Goal: Task Accomplishment & Management: Manage account settings

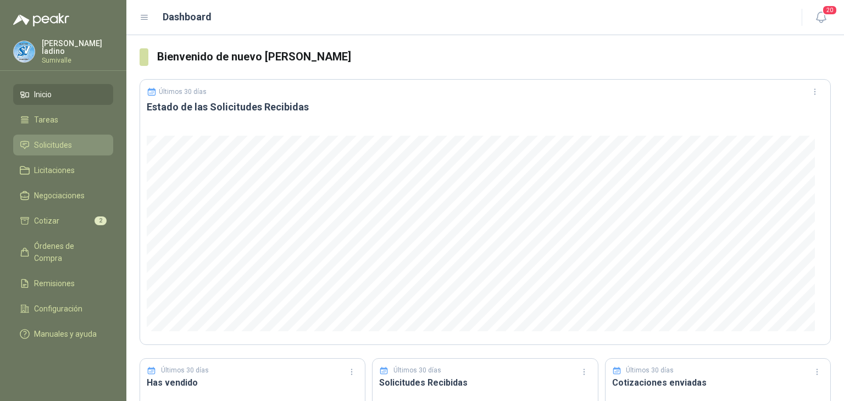
click at [53, 141] on span "Solicitudes" at bounding box center [53, 145] width 38 height 12
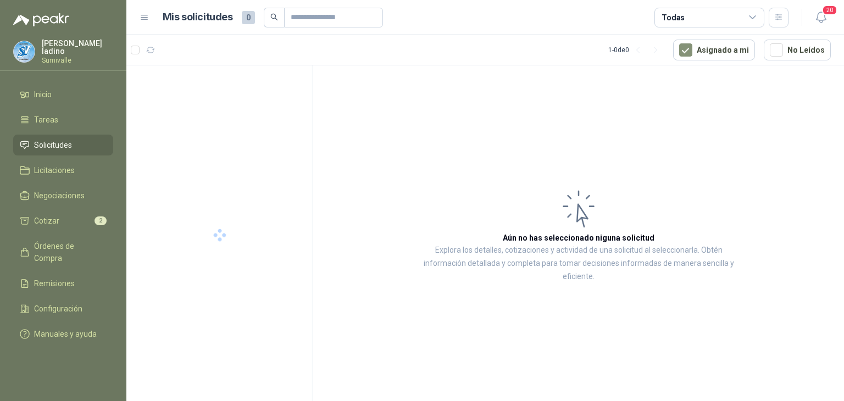
click at [53, 142] on span "Solicitudes" at bounding box center [53, 145] width 38 height 12
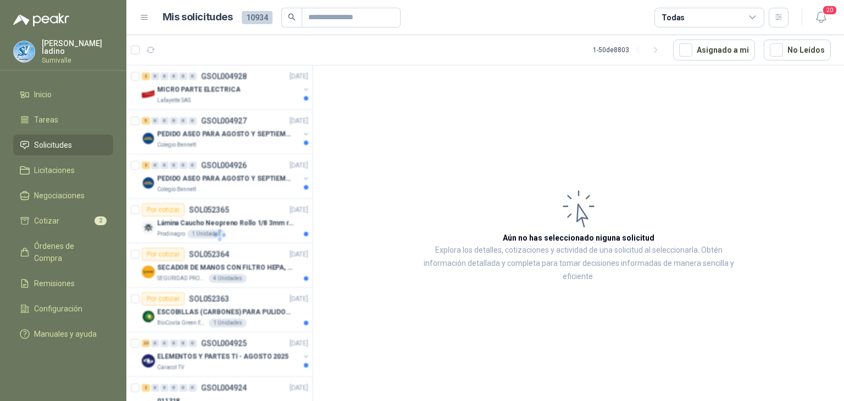
click at [726, 28] on header "Mis solicitudes 10934 Todas 20" at bounding box center [485, 17] width 718 height 35
click at [735, 18] on div "Todas" at bounding box center [710, 18] width 110 height 20
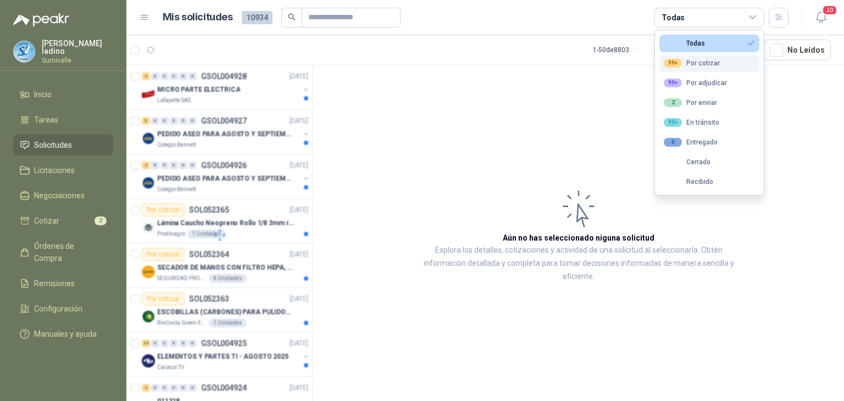
click at [713, 64] on div "99+ Por cotizar" at bounding box center [692, 63] width 56 height 9
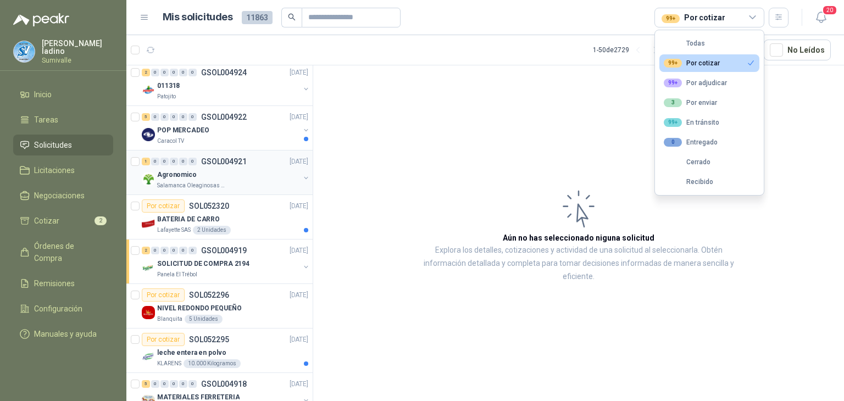
scroll to position [366, 0]
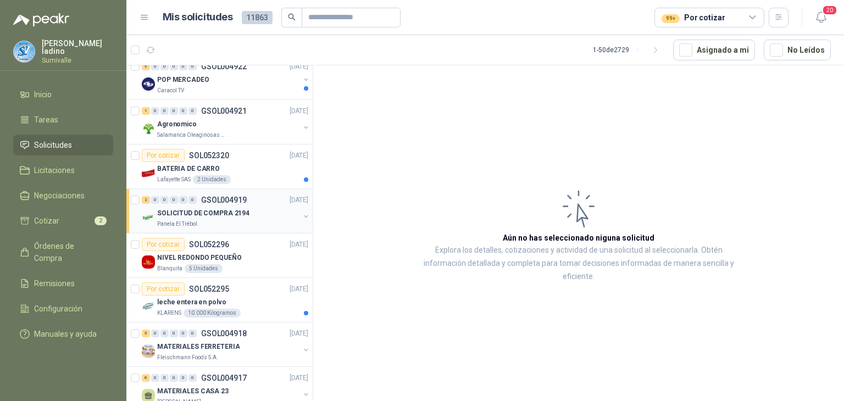
click at [268, 209] on div "SOLICITUD DE COMPRA 2194" at bounding box center [228, 213] width 142 height 13
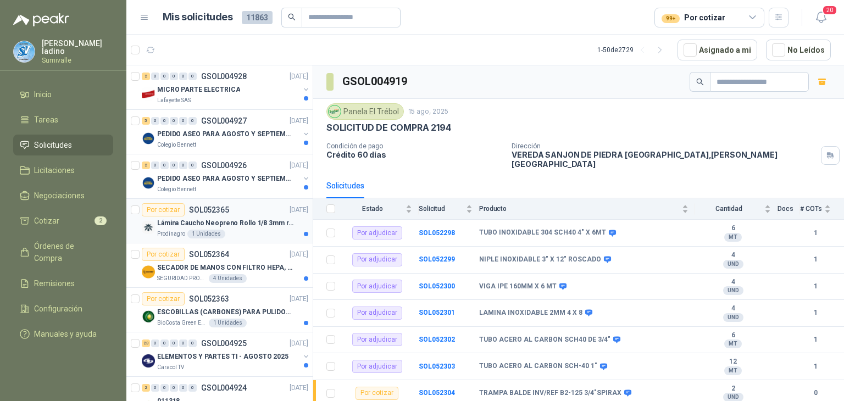
click at [220, 206] on p "SOL052365" at bounding box center [209, 210] width 40 height 8
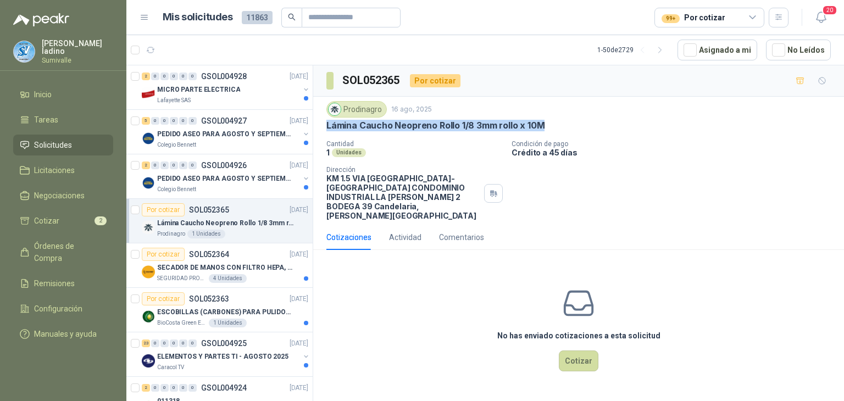
drag, startPoint x: 327, startPoint y: 124, endPoint x: 544, endPoint y: 132, distance: 217.3
click at [544, 132] on div "Prodinagro [DATE] Lámina Caucho Neopreno Rollo 1/8 3mm rollo x 10M Cantidad 1 U…" at bounding box center [578, 160] width 505 height 119
copy p "Lámina Caucho Neopreno Rollo 1/8 3mm rollo x 10M"
click at [268, 265] on p "SECADOR DE MANOS CON FILTRO HEPA, SECADO RAPIDO" at bounding box center [225, 268] width 137 height 10
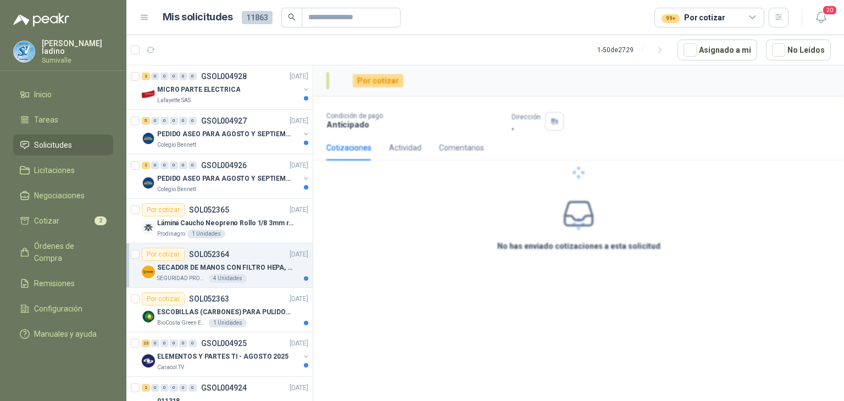
click at [267, 264] on p "SECADOR DE MANOS CON FILTRO HEPA, SECADO RAPIDO" at bounding box center [225, 268] width 137 height 10
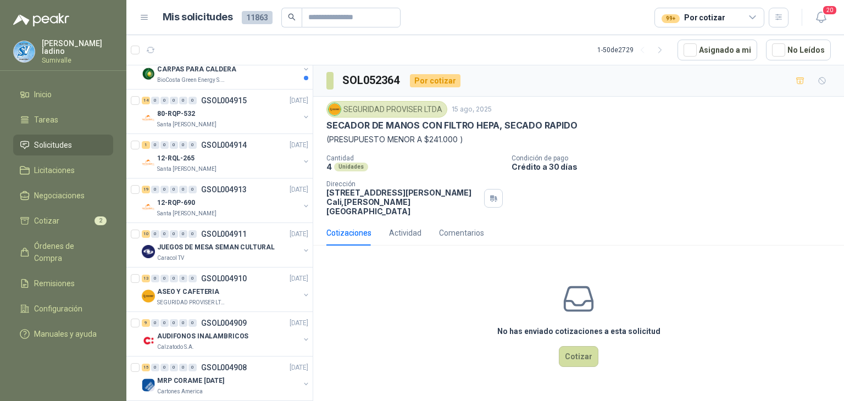
scroll to position [586, 0]
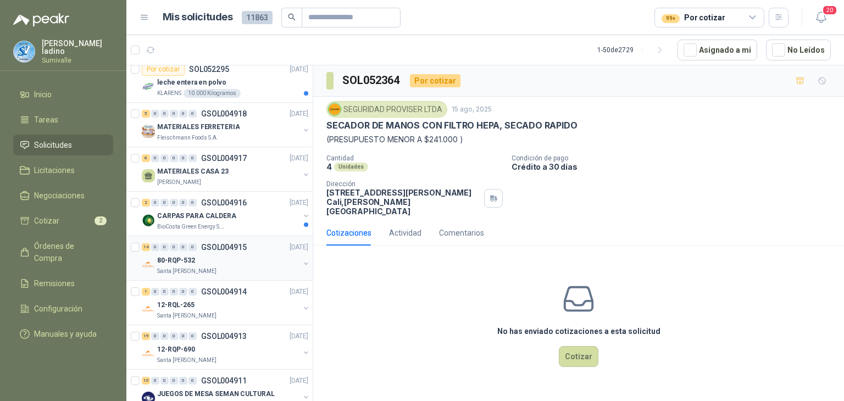
click at [247, 254] on div "80-RQP-532" at bounding box center [228, 260] width 142 height 13
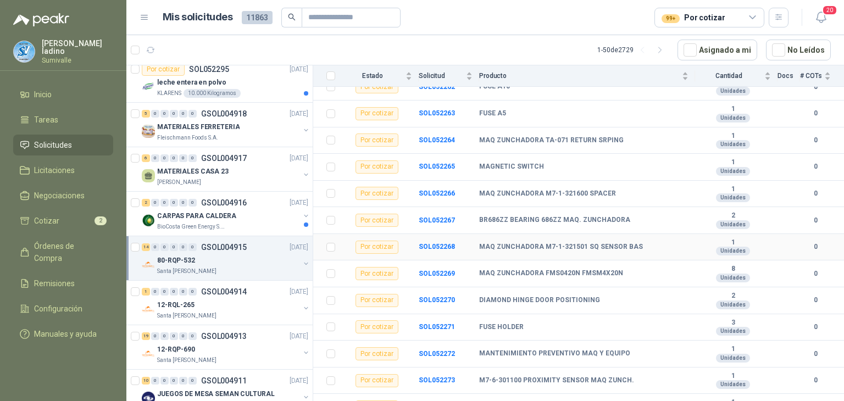
scroll to position [189, 0]
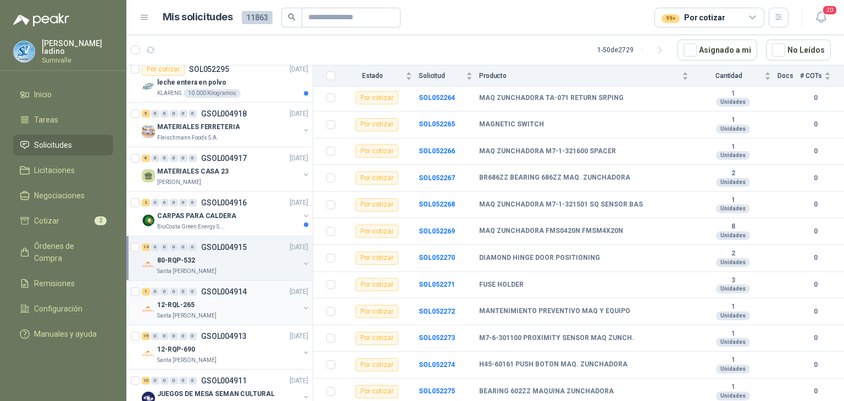
click at [235, 303] on div "12-RQL-265" at bounding box center [228, 304] width 142 height 13
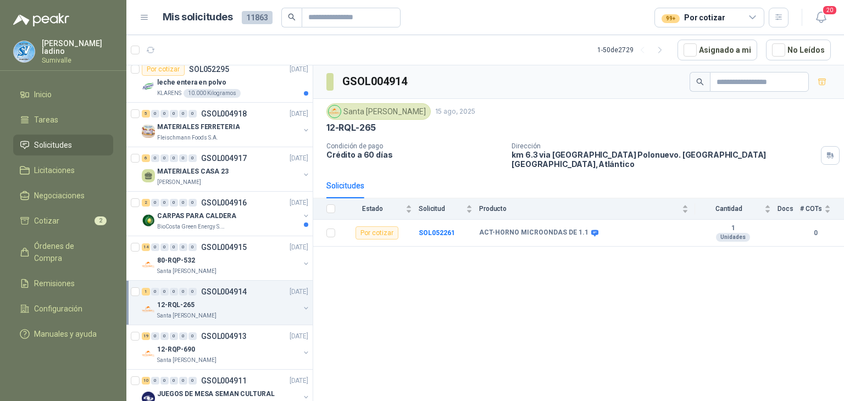
scroll to position [806, 0]
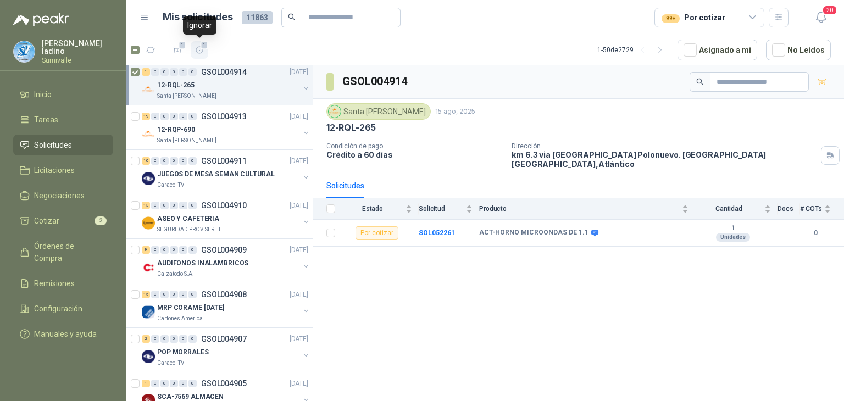
click at [197, 49] on icon "button" at bounding box center [199, 50] width 9 height 9
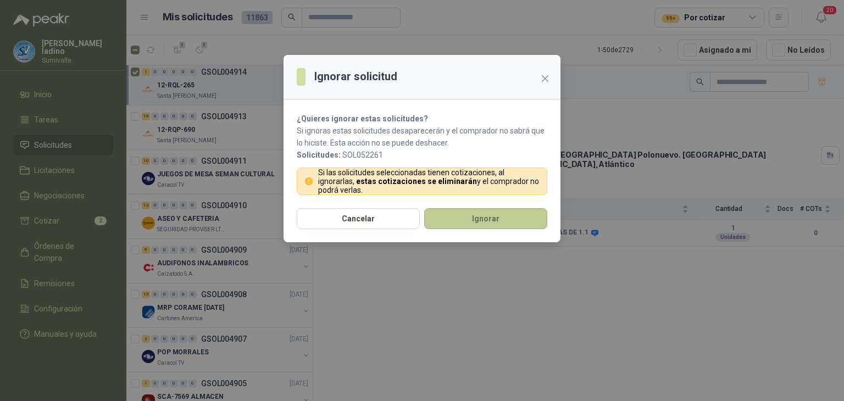
click at [451, 214] on button "Ignorar" at bounding box center [485, 218] width 123 height 21
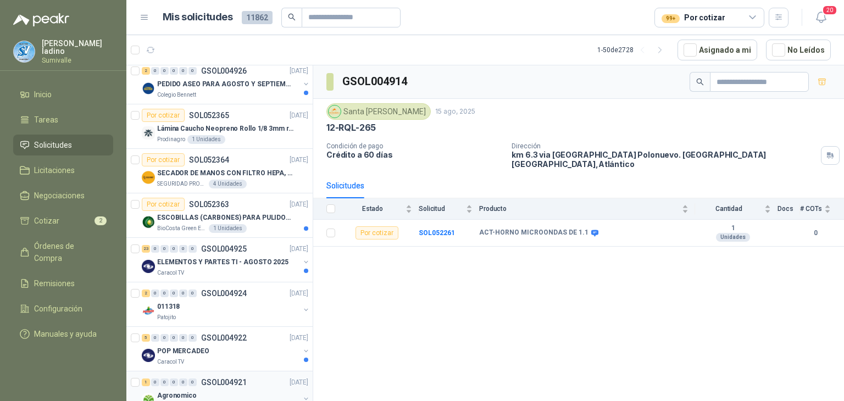
scroll to position [0, 0]
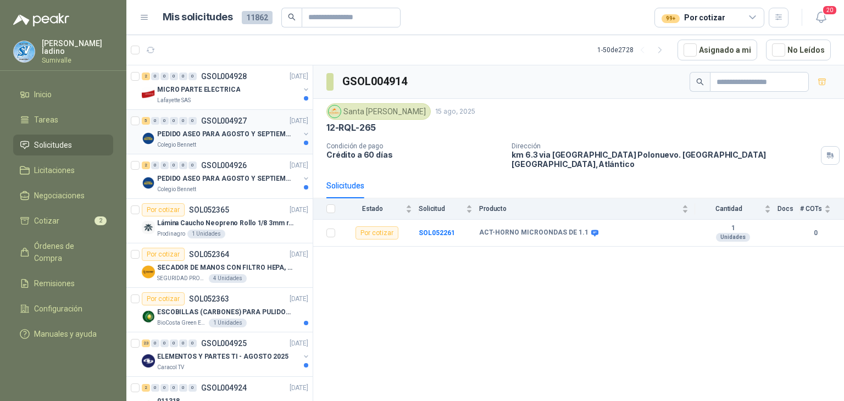
click at [253, 130] on p "PEDIDO ASEO PARA AGOSTO Y SEPTIEMBRE 2" at bounding box center [225, 134] width 137 height 10
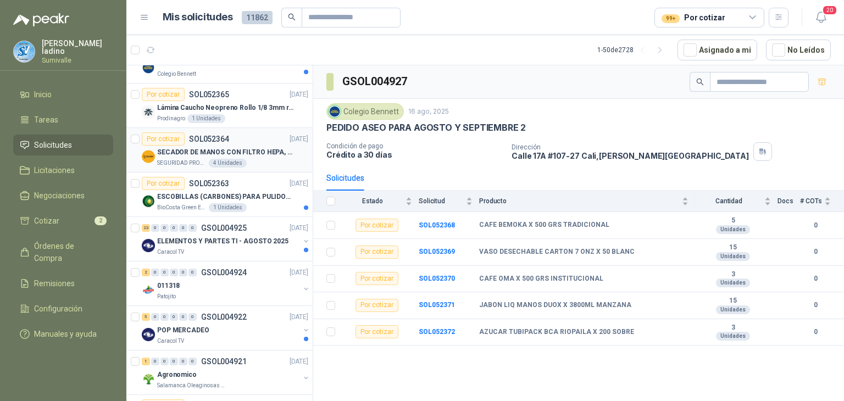
scroll to position [146, 0]
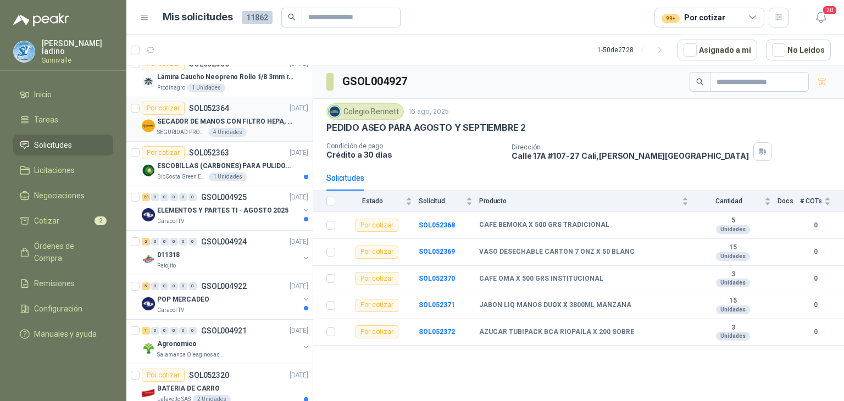
click at [247, 121] on p "SECADOR DE MANOS CON FILTRO HEPA, SECADO RAPIDO" at bounding box center [225, 122] width 137 height 10
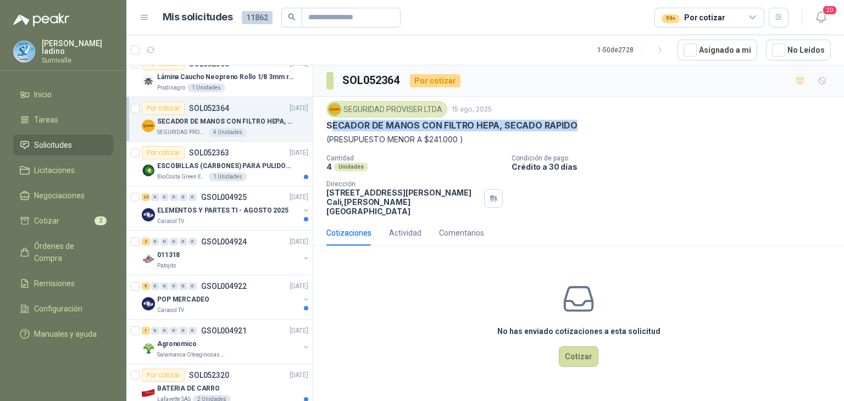
drag, startPoint x: 337, startPoint y: 123, endPoint x: 567, endPoint y: 124, distance: 229.7
click at [573, 124] on div "SECADOR DE MANOS CON FILTRO HEPA, SECADO RAPIDO" at bounding box center [578, 126] width 505 height 12
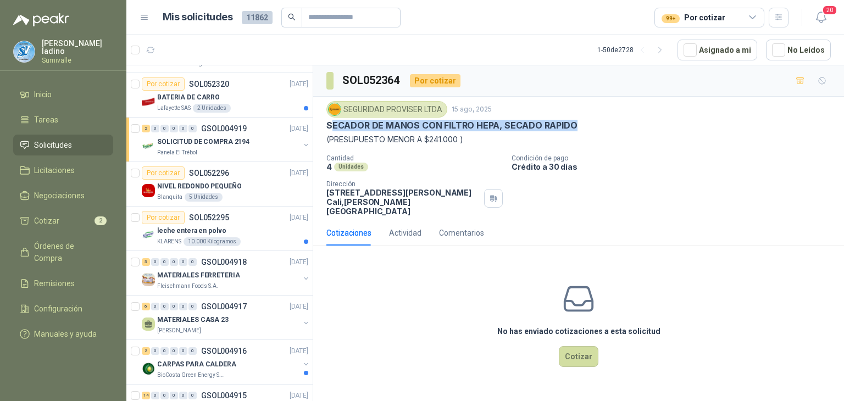
scroll to position [440, 0]
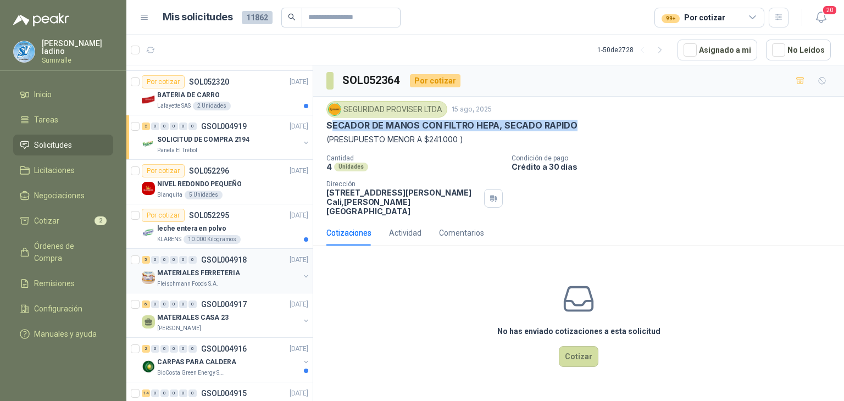
click at [178, 272] on p "MATERIALES FERRETERIA" at bounding box center [198, 273] width 82 height 10
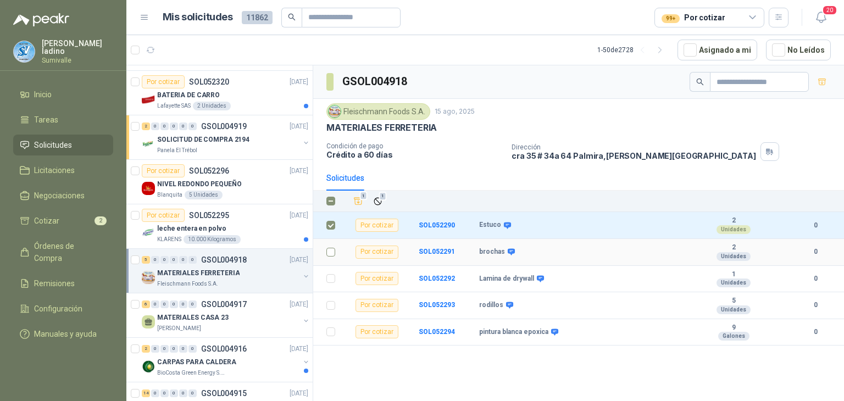
click at [325, 251] on td at bounding box center [327, 252] width 29 height 27
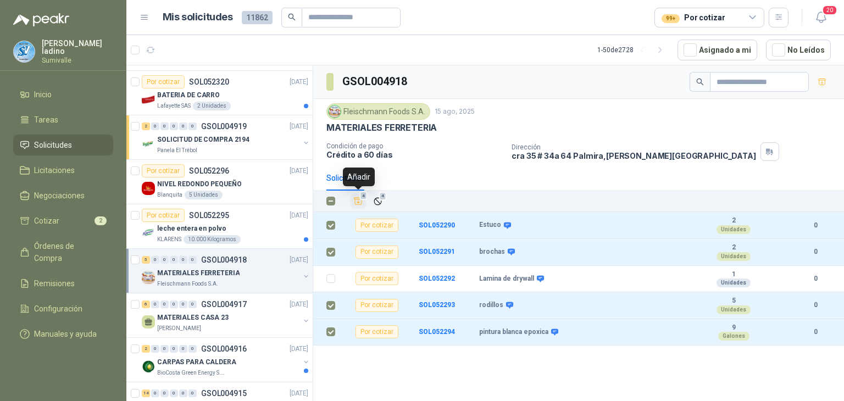
click at [358, 197] on icon "Añadir" at bounding box center [358, 201] width 10 height 10
click at [233, 311] on div "MATERIALES CASA 23" at bounding box center [228, 317] width 142 height 13
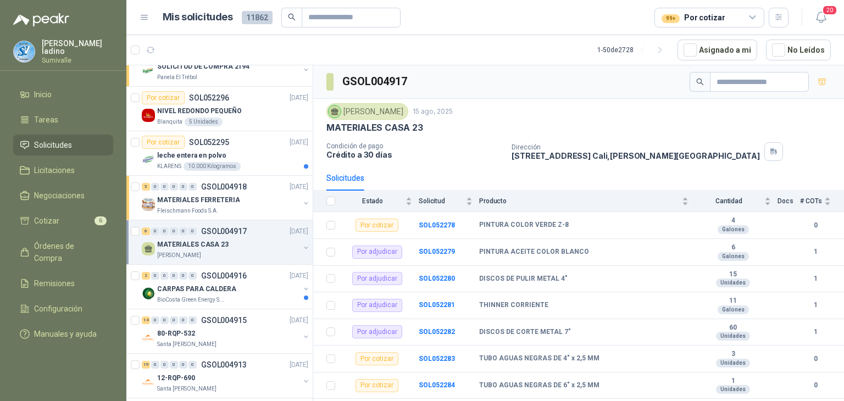
scroll to position [586, 0]
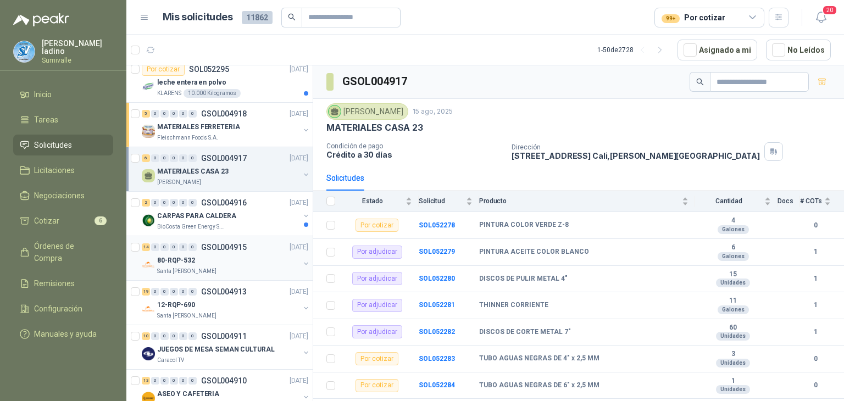
click at [231, 262] on div "80-RQP-532" at bounding box center [228, 260] width 142 height 13
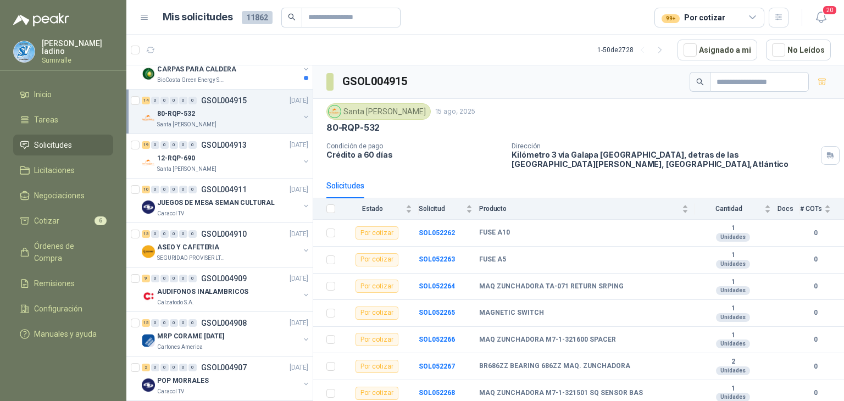
scroll to position [806, 0]
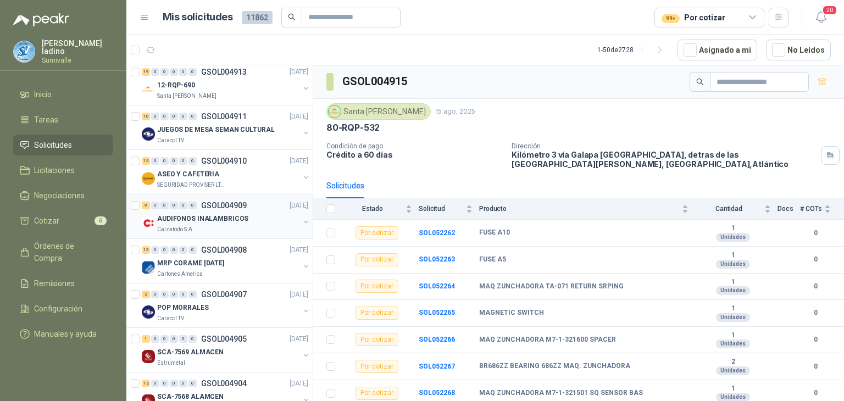
click at [240, 203] on p "GSOL004909" at bounding box center [224, 206] width 46 height 8
